Goal: Check status

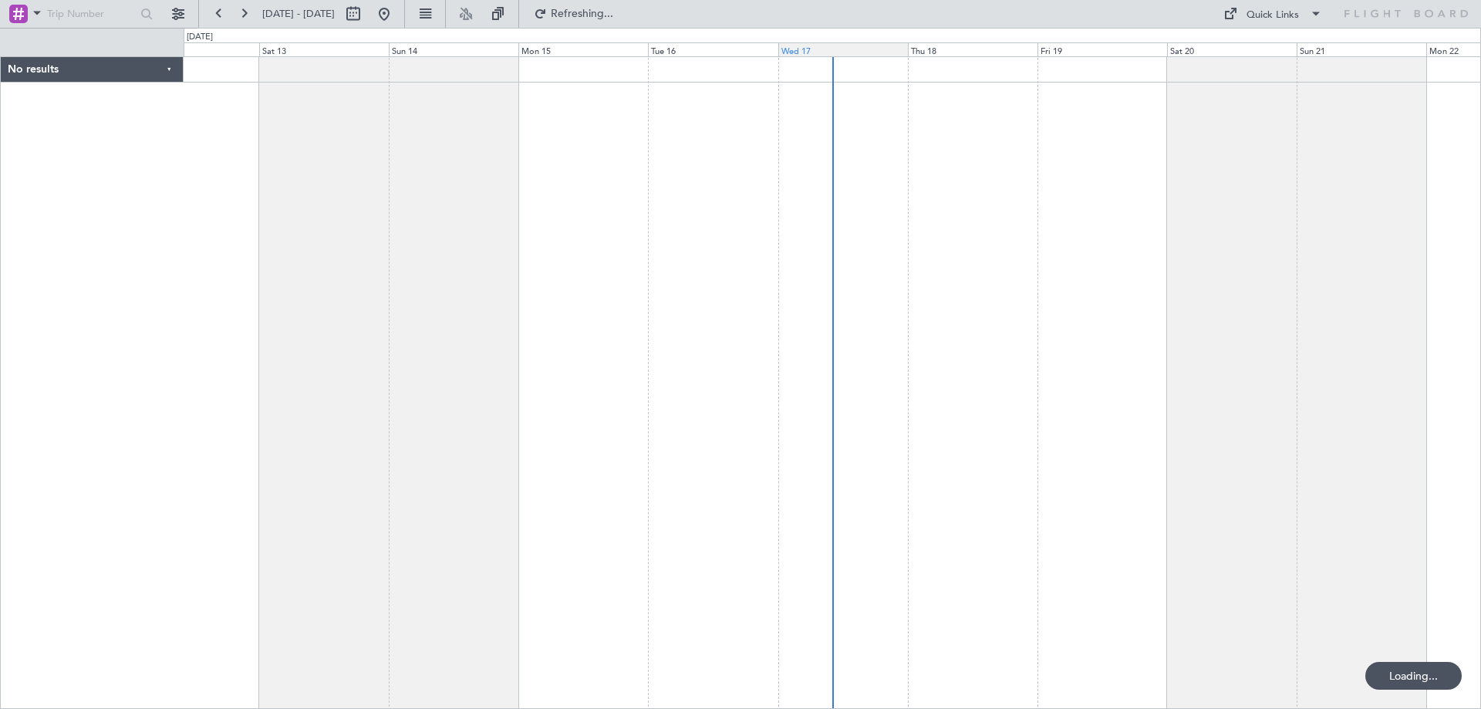
click at [799, 51] on div "Wed 17" at bounding box center [843, 49] width 130 height 14
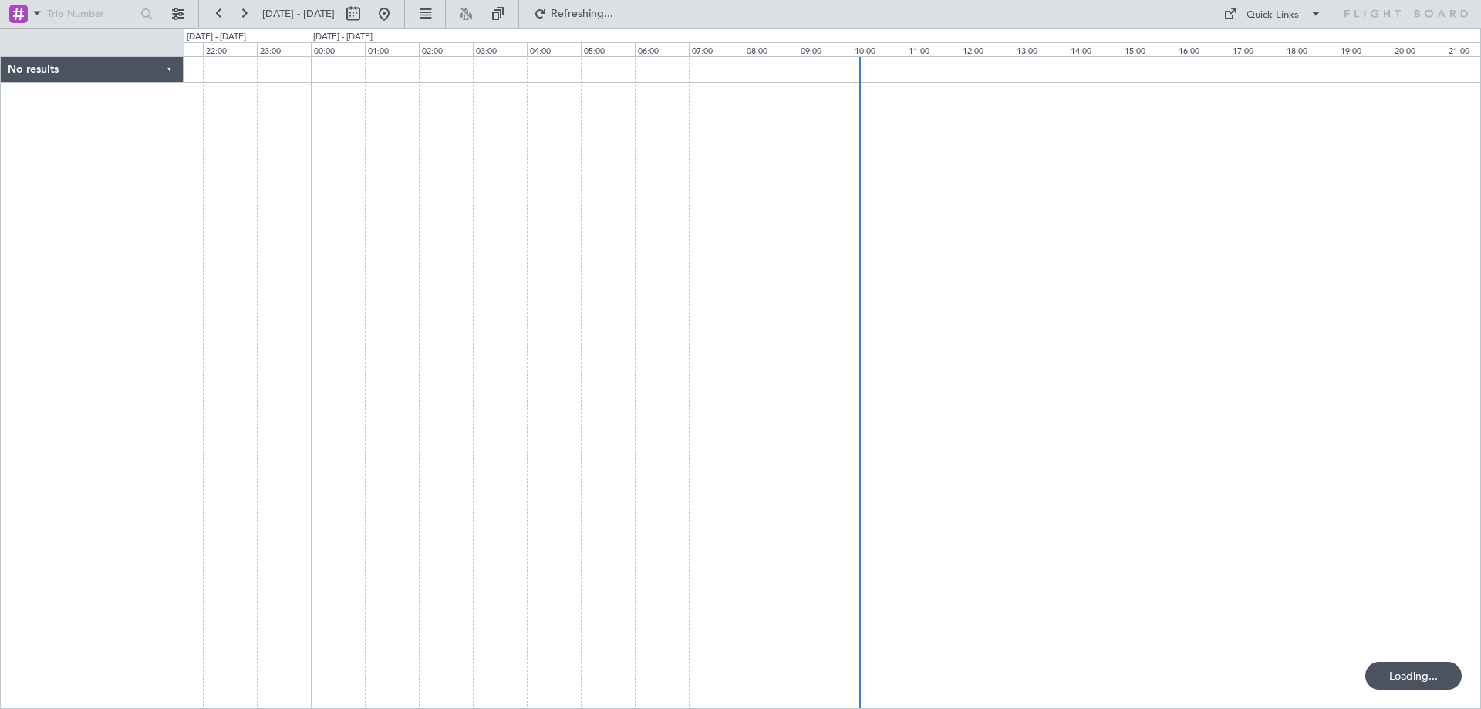
click at [959, 280] on div at bounding box center [832, 382] width 1297 height 652
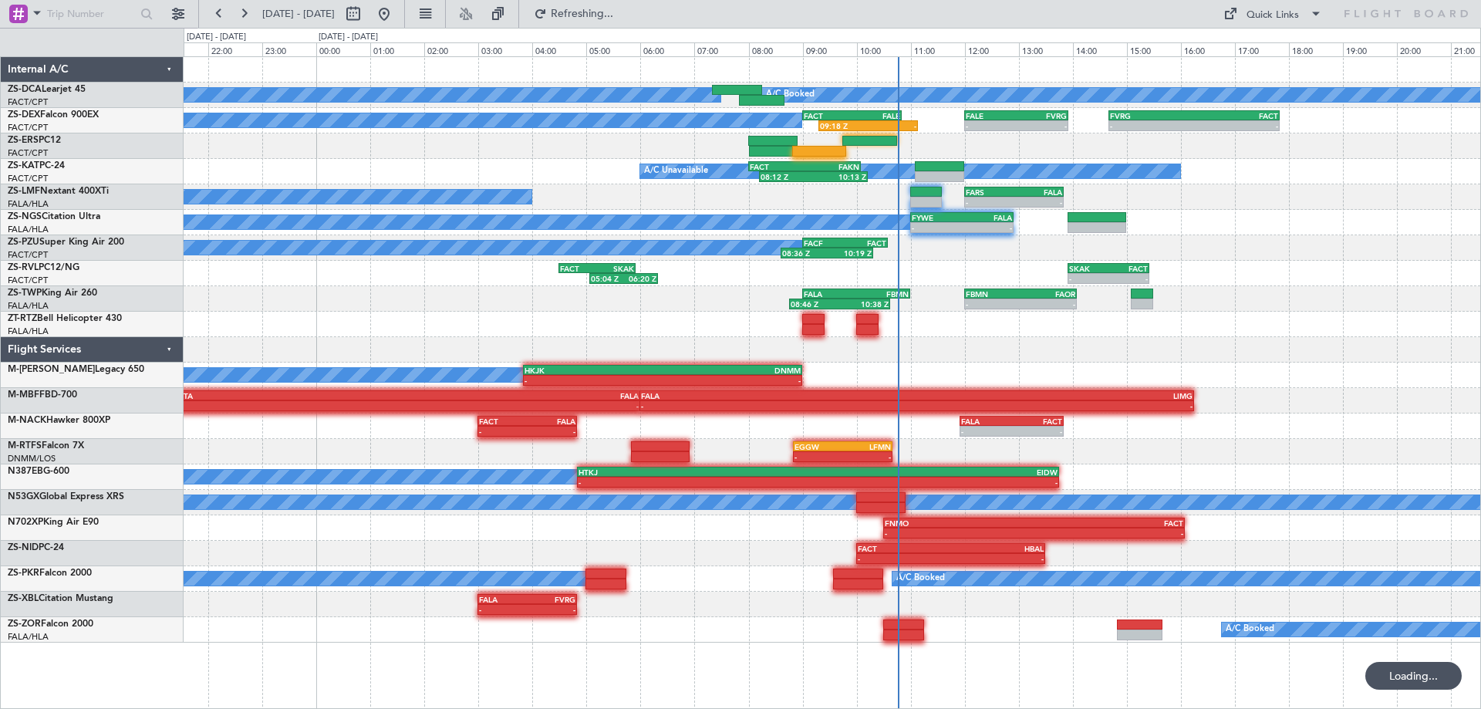
click at [750, 319] on div "A/C Booked A/C Booked A/C Booked 09:18 Z - FACT 09:00 Z FALE 10:50 Z - - FALE 1…" at bounding box center [832, 349] width 1296 height 585
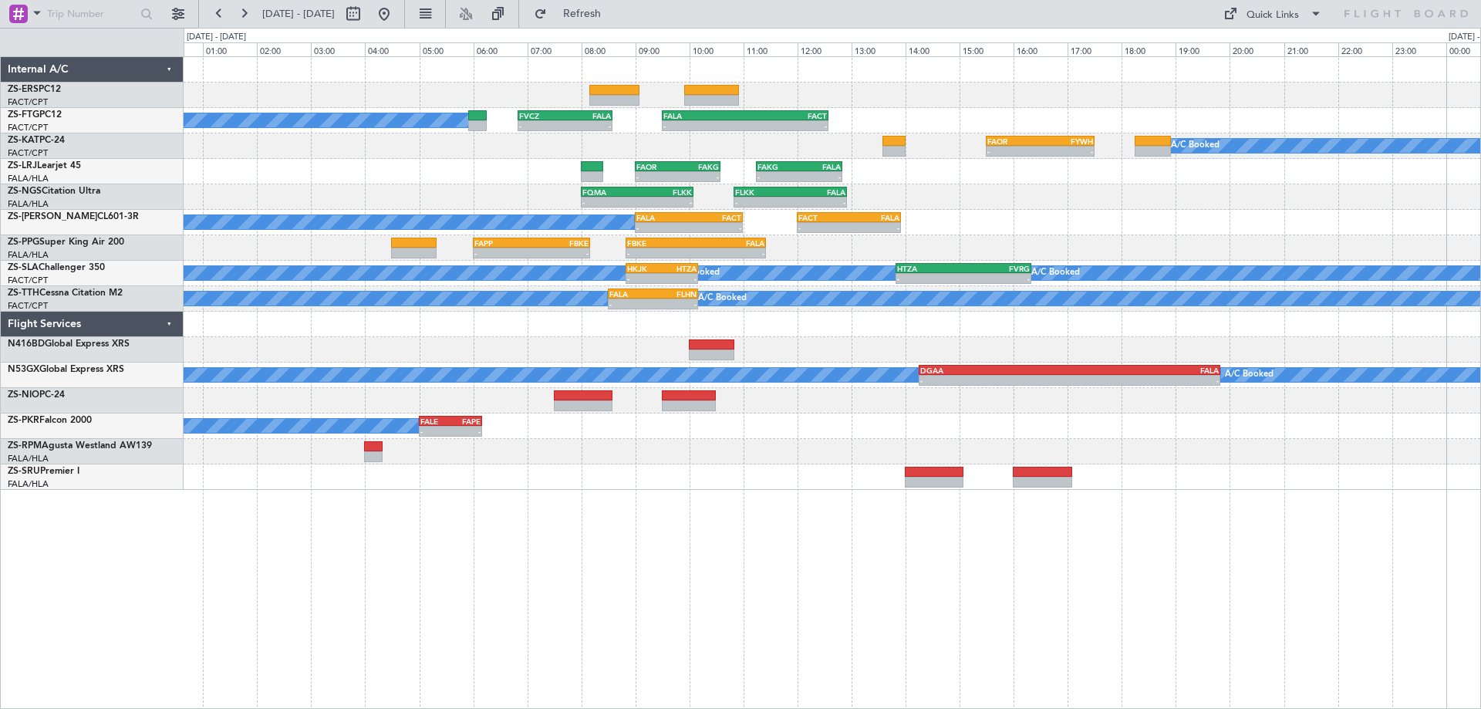
click at [895, 352] on div at bounding box center [832, 349] width 1296 height 25
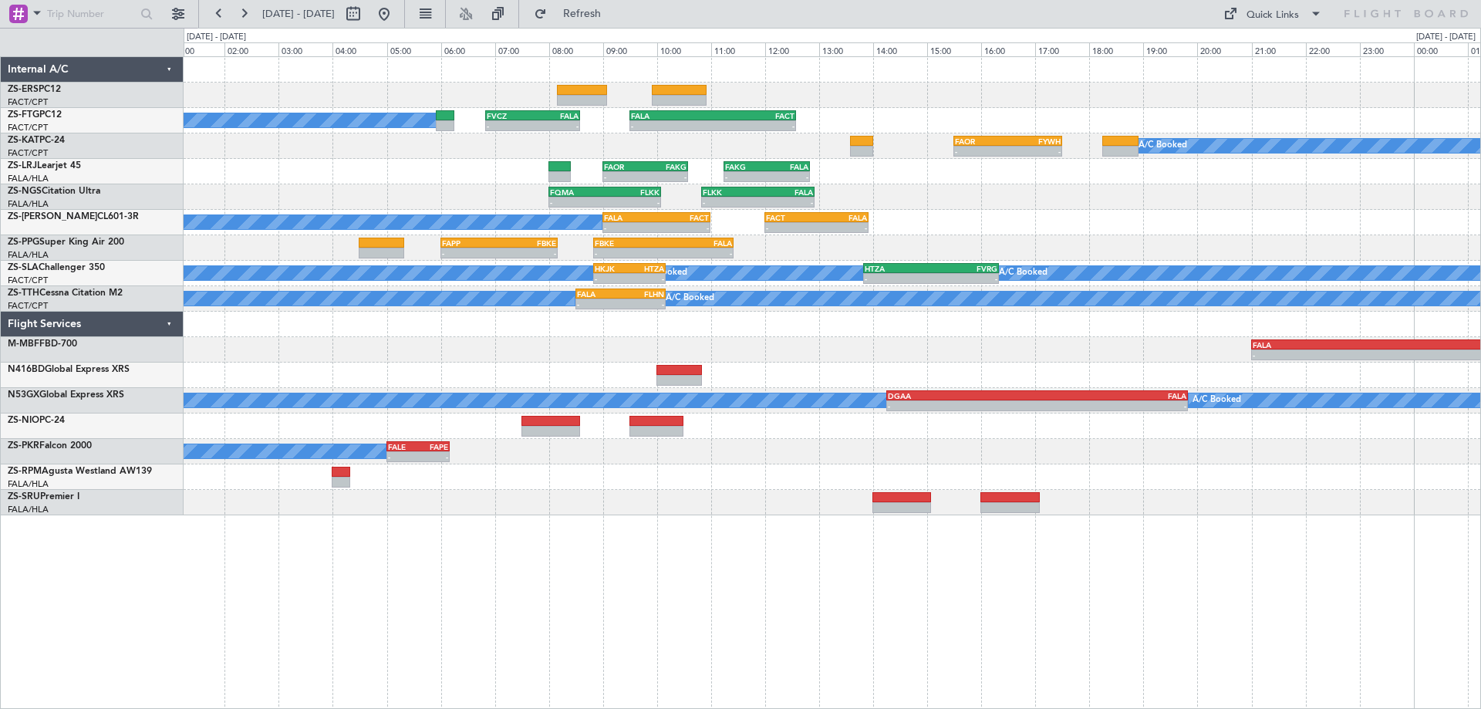
click at [1200, 251] on div "- - FAPP 06:00 Z FBKE 08:10 Z - - FBKE 08:50 Z FALA 11:25 Z" at bounding box center [832, 247] width 1296 height 25
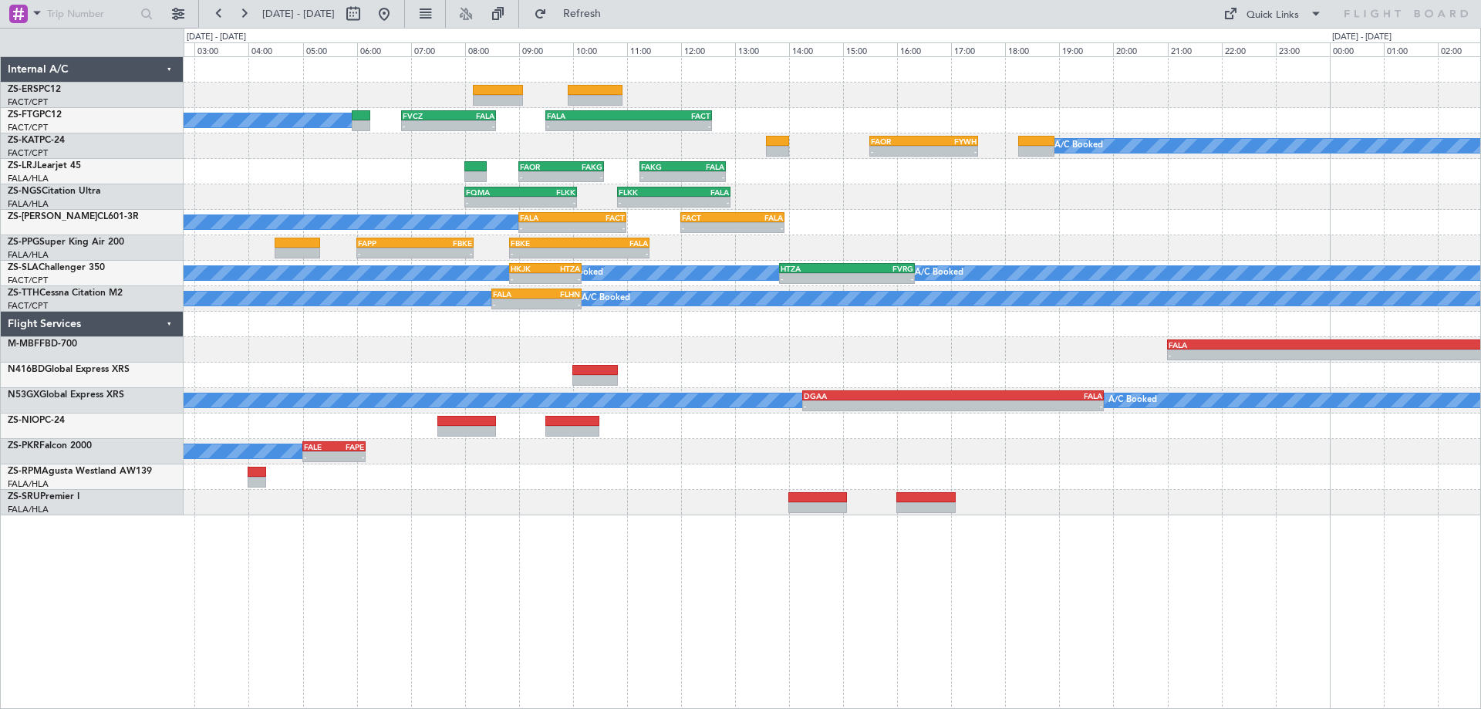
click at [1012, 200] on div "A/C Booked A/C Booked A/C Booked A/C Booked - - FVCZ 06:50 Z FALA 08:35 Z - - F…" at bounding box center [832, 286] width 1296 height 458
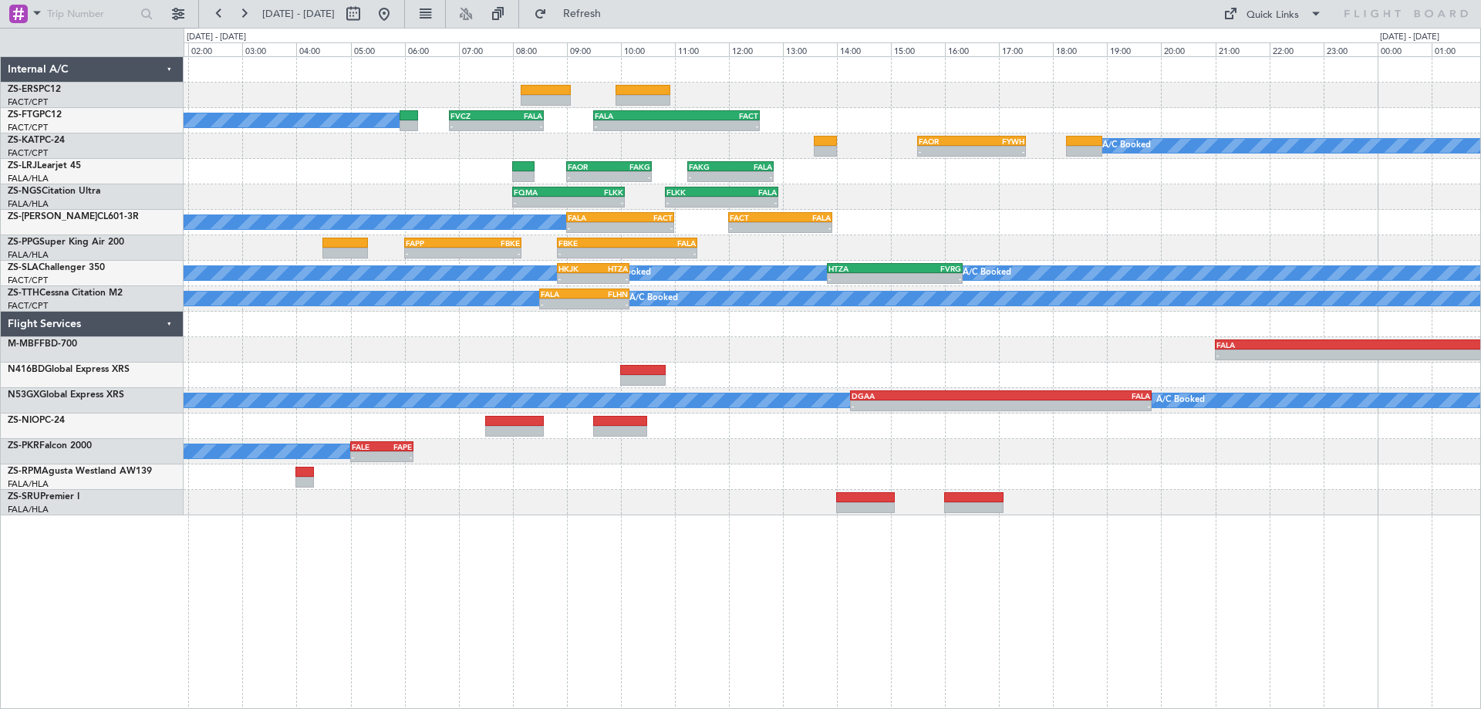
click at [499, 548] on div "A/C Booked A/C Booked A/C Booked A/C Booked - - FVCZ 06:50 Z FALA 08:35 Z - - F…" at bounding box center [832, 382] width 1297 height 652
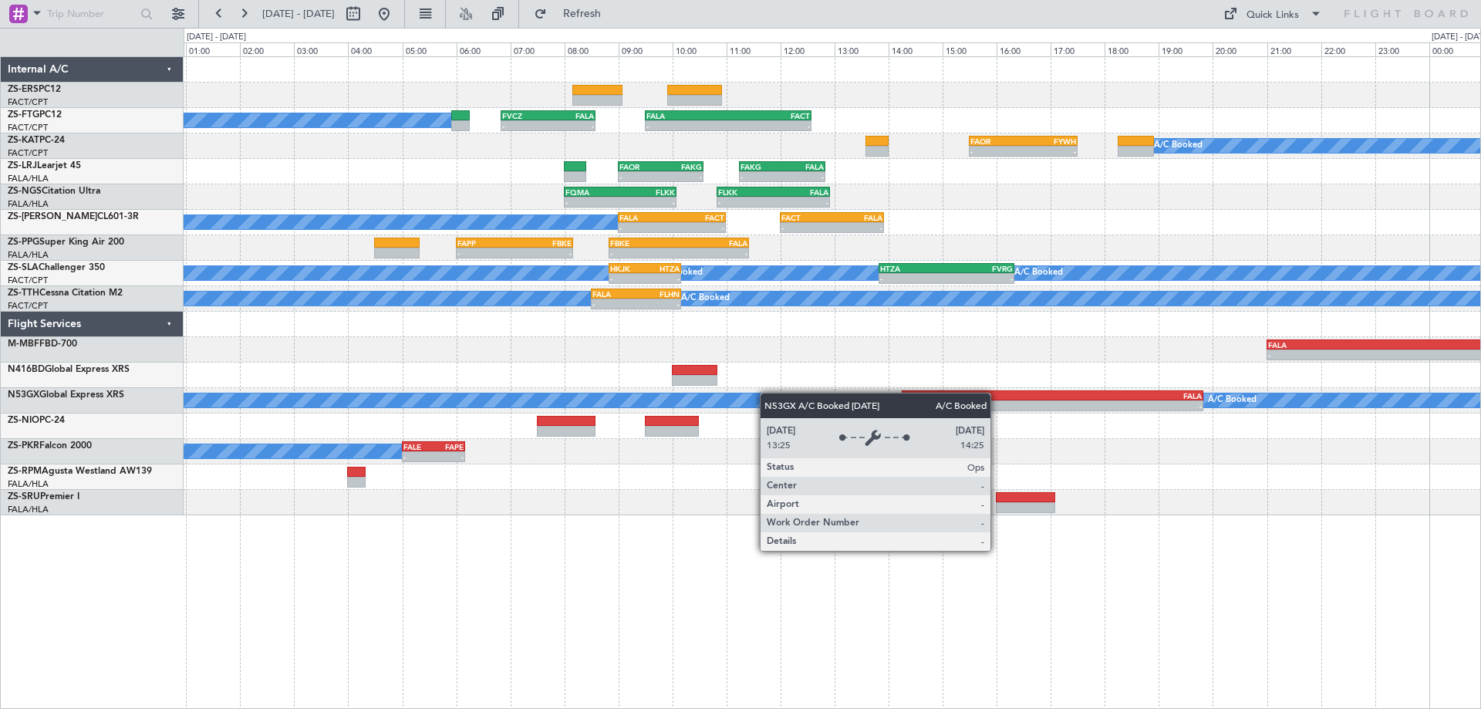
click at [768, 393] on div "A/C Booked A/C Booked A/C Booked A/C Booked - - FVCZ 06:50 Z FALA 08:35 Z - - F…" at bounding box center [832, 286] width 1296 height 458
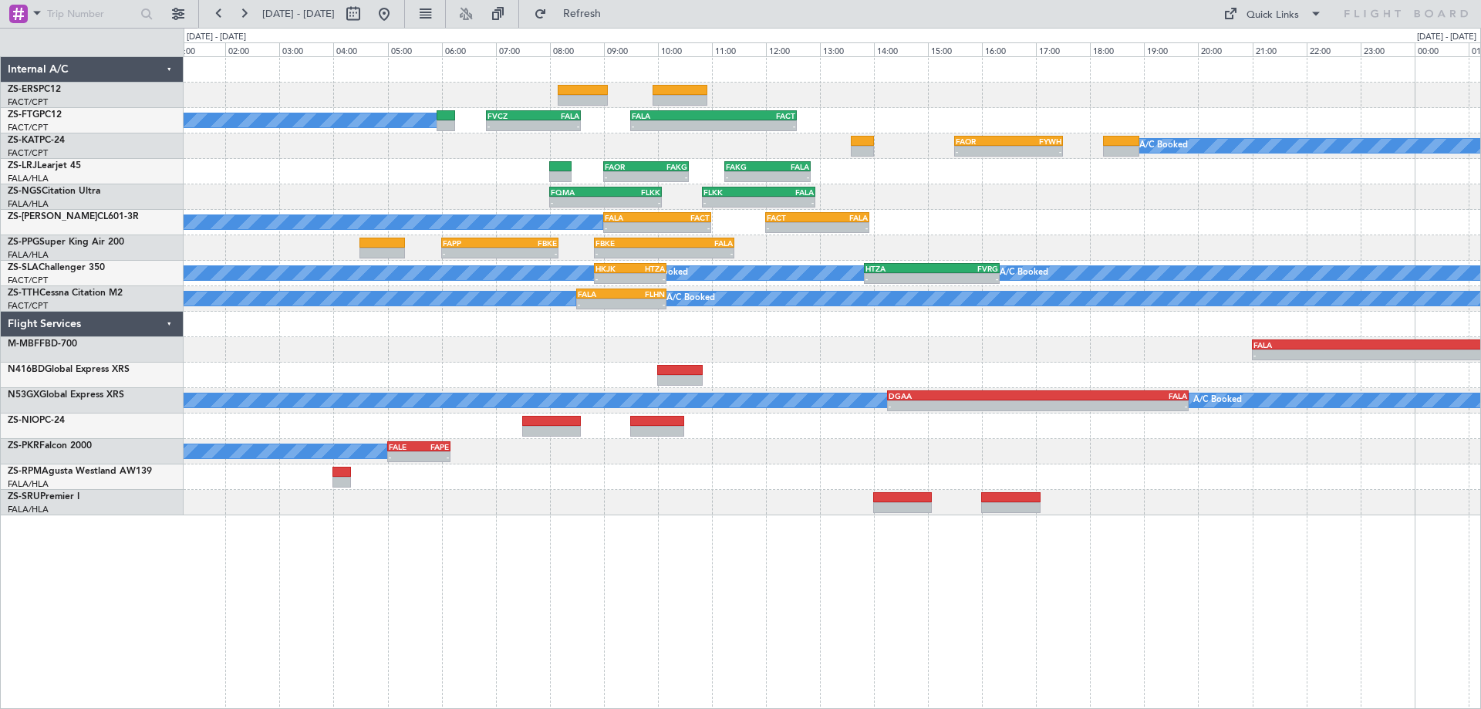
click at [793, 363] on div at bounding box center [832, 374] width 1296 height 25
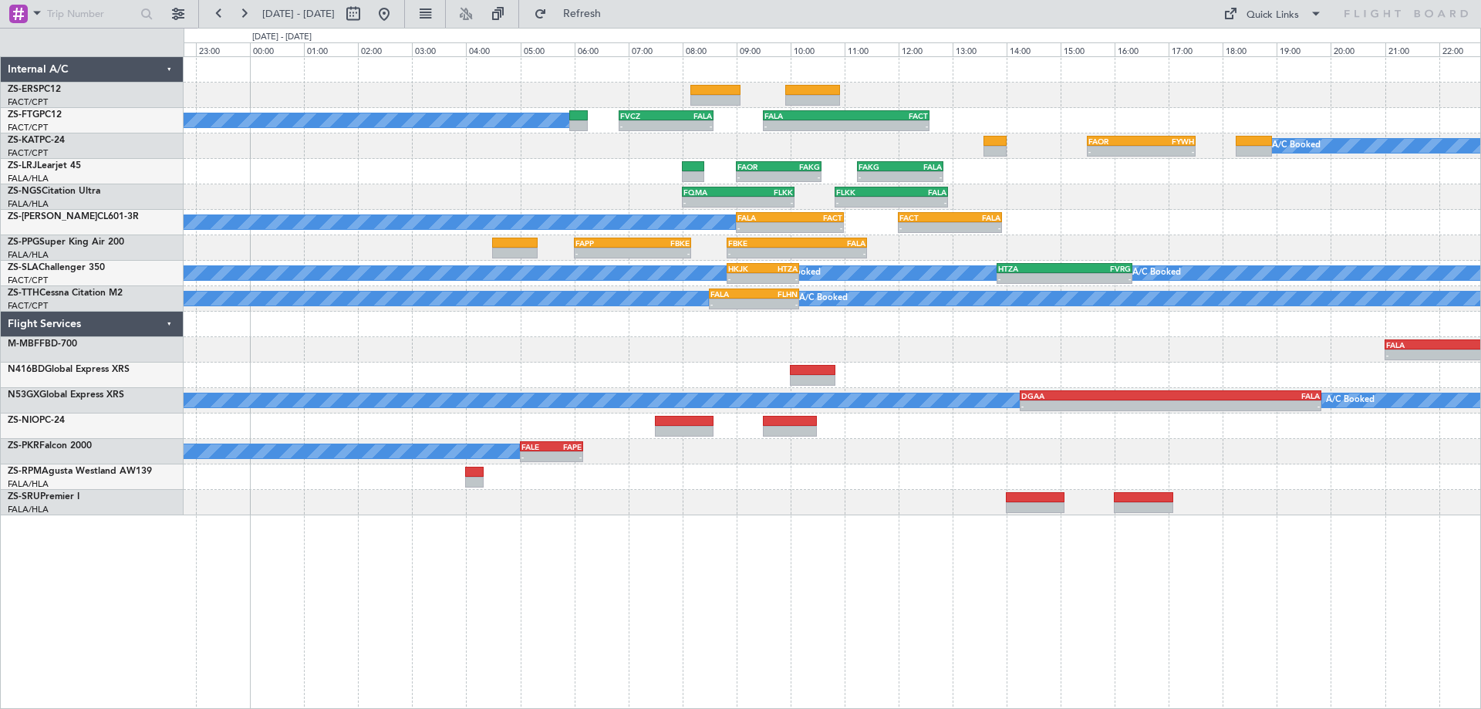
click at [799, 574] on div "A/C Booked A/C Booked A/C Booked A/C Booked - - FVCZ 06:50 Z FALA 08:35 Z - - F…" at bounding box center [832, 382] width 1297 height 652
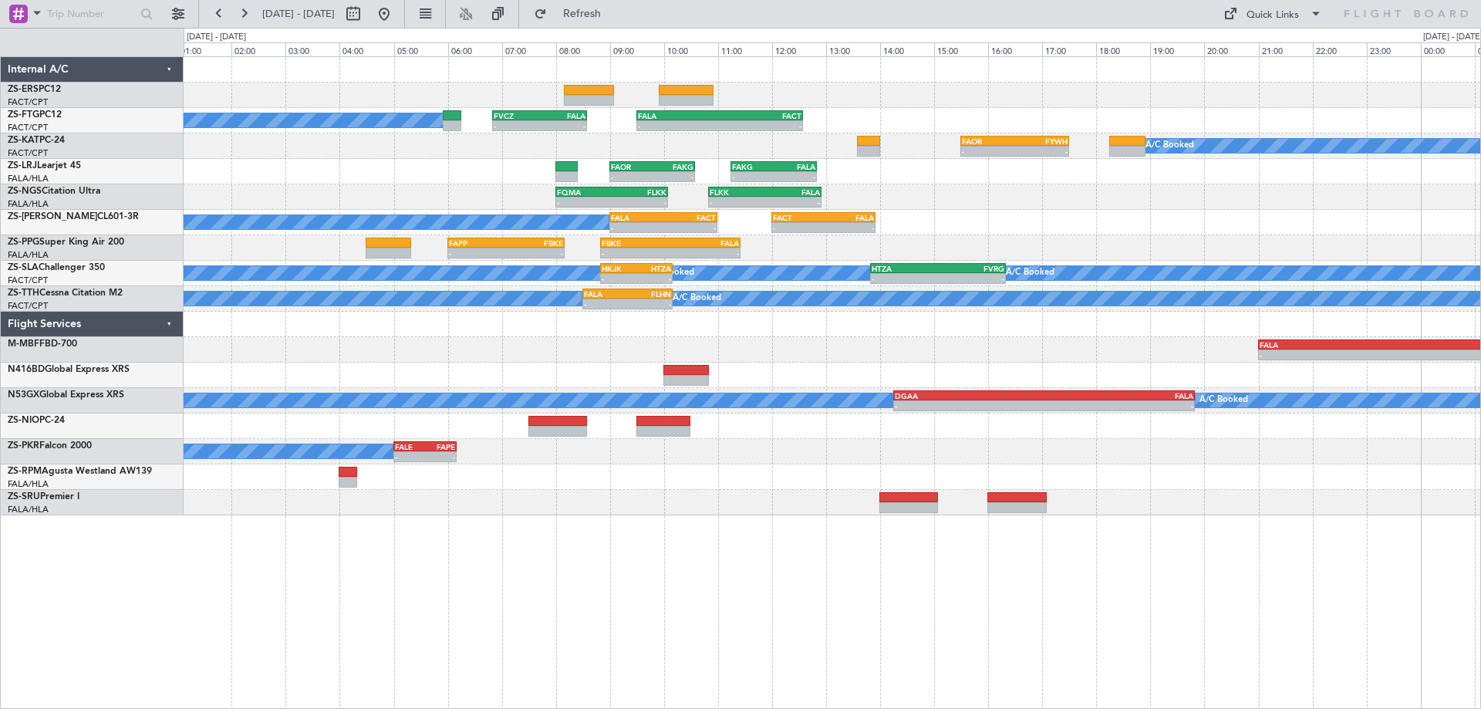
click at [1031, 377] on div "A/C Booked A/C Booked A/C Booked A/C Booked - - FVCZ 06:50 Z FALA 08:35 Z - - F…" at bounding box center [832, 286] width 1296 height 458
